Goal: Book appointment/travel/reservation

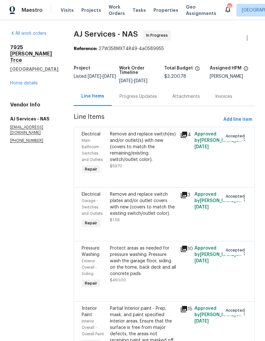
click at [62, 8] on span "Visits" at bounding box center [67, 10] width 13 height 6
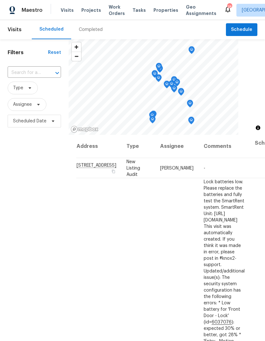
click at [36, 70] on input "text" at bounding box center [26, 73] width 36 height 10
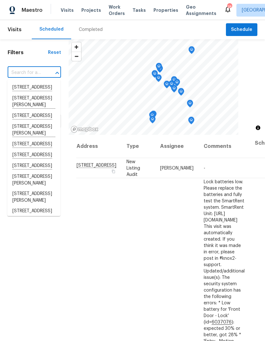
click at [25, 70] on input "text" at bounding box center [26, 73] width 36 height 10
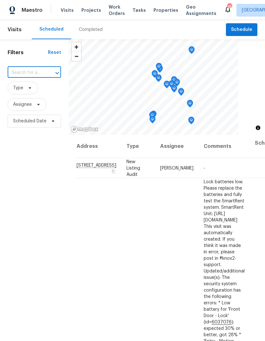
paste input "[STREET_ADDRESS][PERSON_NAME]"
type input "[STREET_ADDRESS][PERSON_NAME]"
click at [25, 90] on li "[STREET_ADDRESS][PERSON_NAME]" at bounding box center [33, 91] width 53 height 18
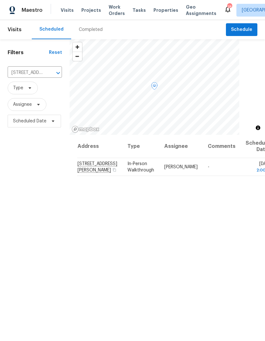
click at [0, 0] on icon at bounding box center [0, 0] width 0 height 0
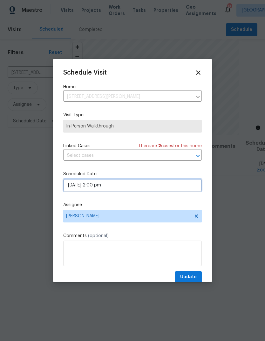
click at [80, 185] on input "[DATE] 2:00 pm" at bounding box center [132, 185] width 139 height 13
select select "pm"
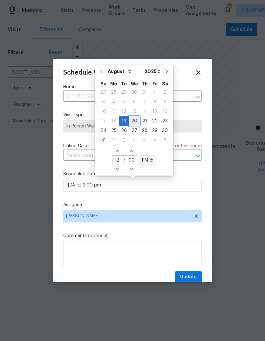
click at [132, 121] on div "20" at bounding box center [134, 121] width 11 height 9
type input "[DATE] 2:00 pm"
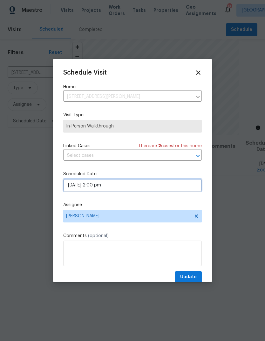
click at [104, 189] on input "[DATE] 2:00 pm" at bounding box center [132, 185] width 139 height 13
select select "pm"
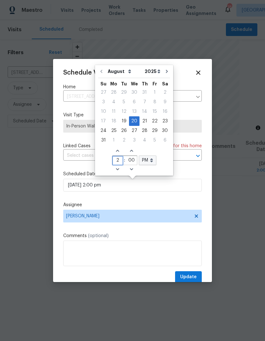
click at [120, 158] on input "2" at bounding box center [118, 160] width 11 height 9
click at [115, 149] on icon "Increase hours (12hr clock)" at bounding box center [117, 150] width 5 height 5
type input "[DATE] 3:00 pm"
type input "3"
click at [113, 147] on span "Increase hours (12hr clock)" at bounding box center [118, 150] width 11 height 9
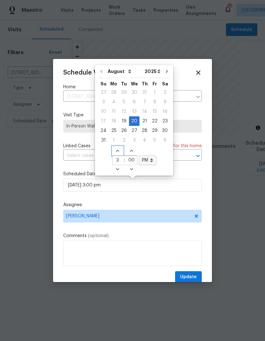
type input "[DATE] 4:00 pm"
type input "4"
click at [113, 147] on span "Increase hours (12hr clock)" at bounding box center [118, 150] width 11 height 9
type input "[DATE] 5:00 pm"
type input "5"
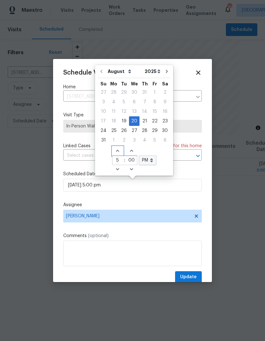
click at [113, 150] on span "Increase hours (12hr clock)" at bounding box center [118, 150] width 11 height 9
type input "[DATE] 6:00 pm"
type input "6"
click at [115, 149] on icon "Increase hours (12hr clock)" at bounding box center [117, 150] width 5 height 5
type input "[DATE] 7:00 pm"
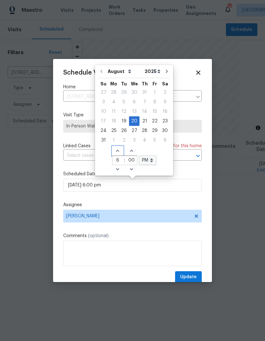
type input "7"
click at [113, 148] on span "Increase hours (12hr clock)" at bounding box center [118, 150] width 11 height 9
type input "[DATE] 8:00 pm"
type input "8"
click at [144, 162] on select "AM PM" at bounding box center [148, 160] width 18 height 10
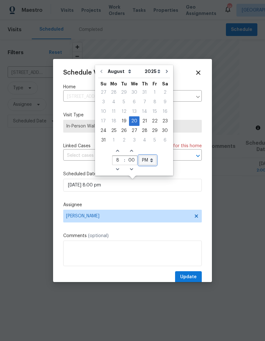
select select "am"
type input "[DATE] 8:00 am"
select select "am"
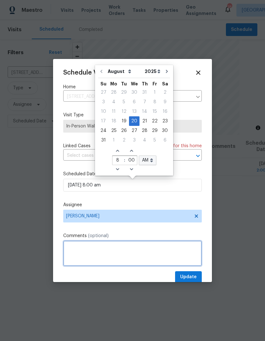
click at [81, 255] on textarea at bounding box center [132, 252] width 139 height 25
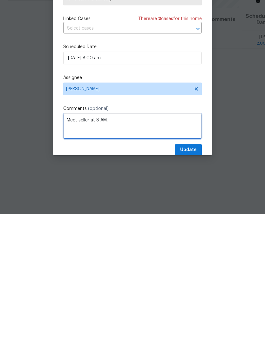
type textarea "Meet seller at 8 AM."
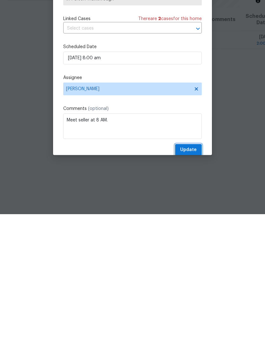
click at [189, 273] on span "Update" at bounding box center [188, 277] width 17 height 8
